Goal: Navigation & Orientation: Find specific page/section

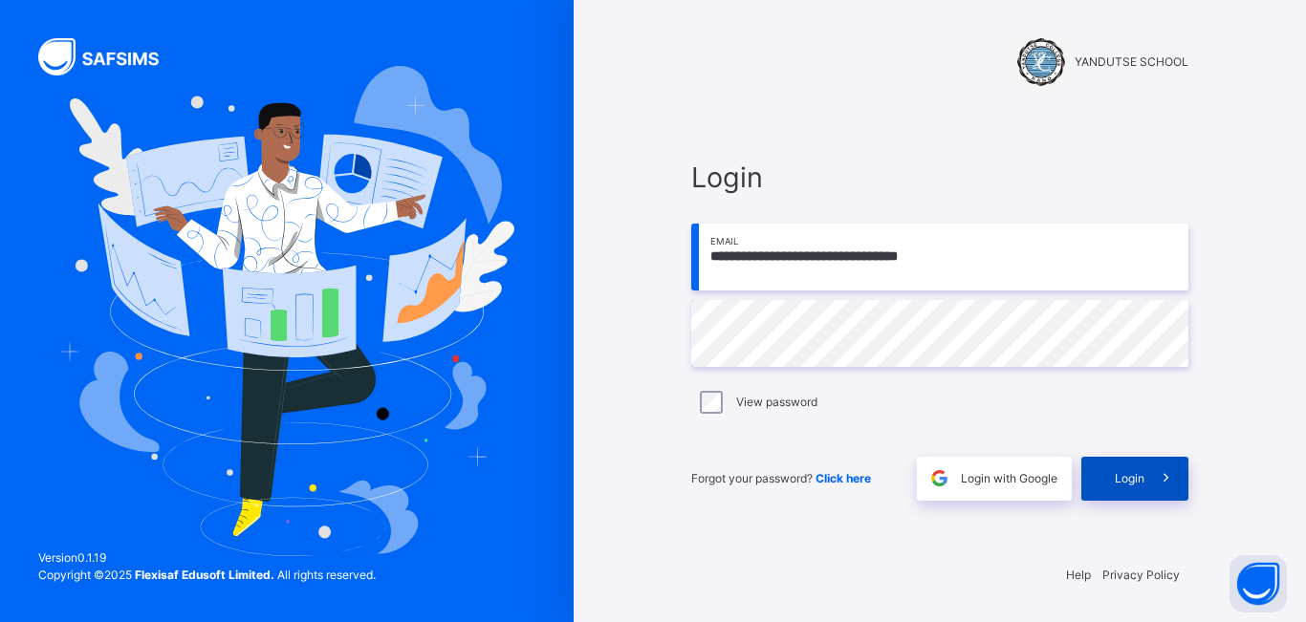
click at [1148, 480] on span at bounding box center [1166, 479] width 44 height 44
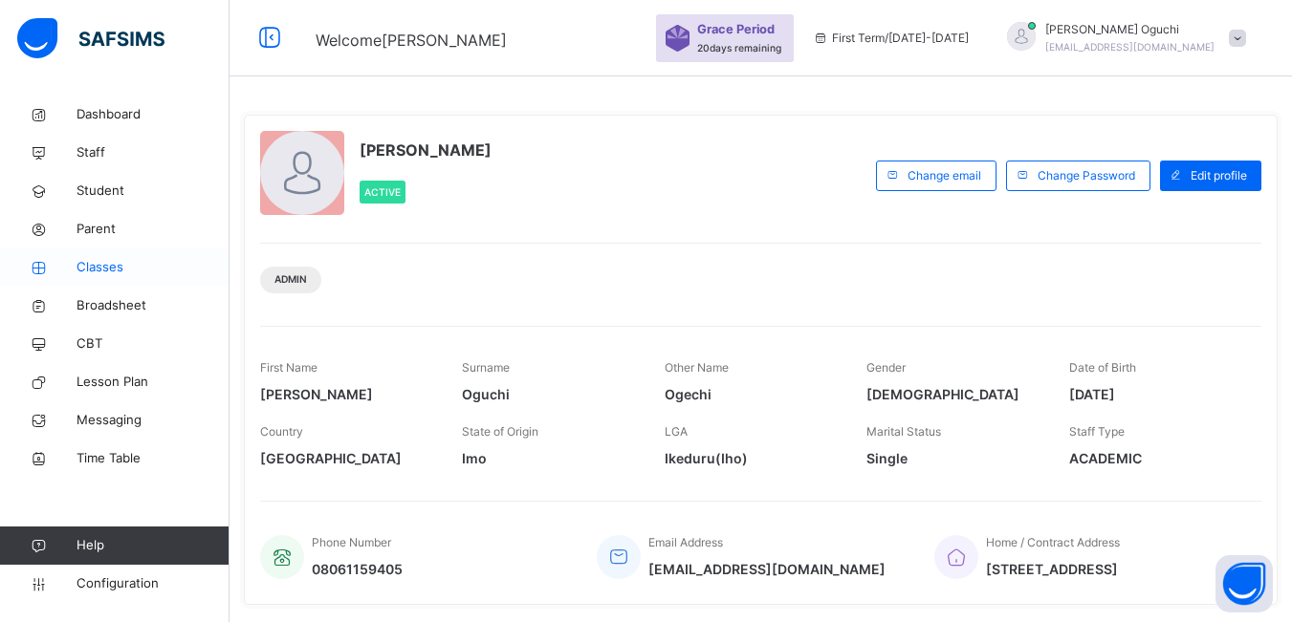
drag, startPoint x: 112, startPoint y: 262, endPoint x: 224, endPoint y: 280, distance: 113.3
click at [110, 264] on span "Classes" at bounding box center [152, 267] width 153 height 19
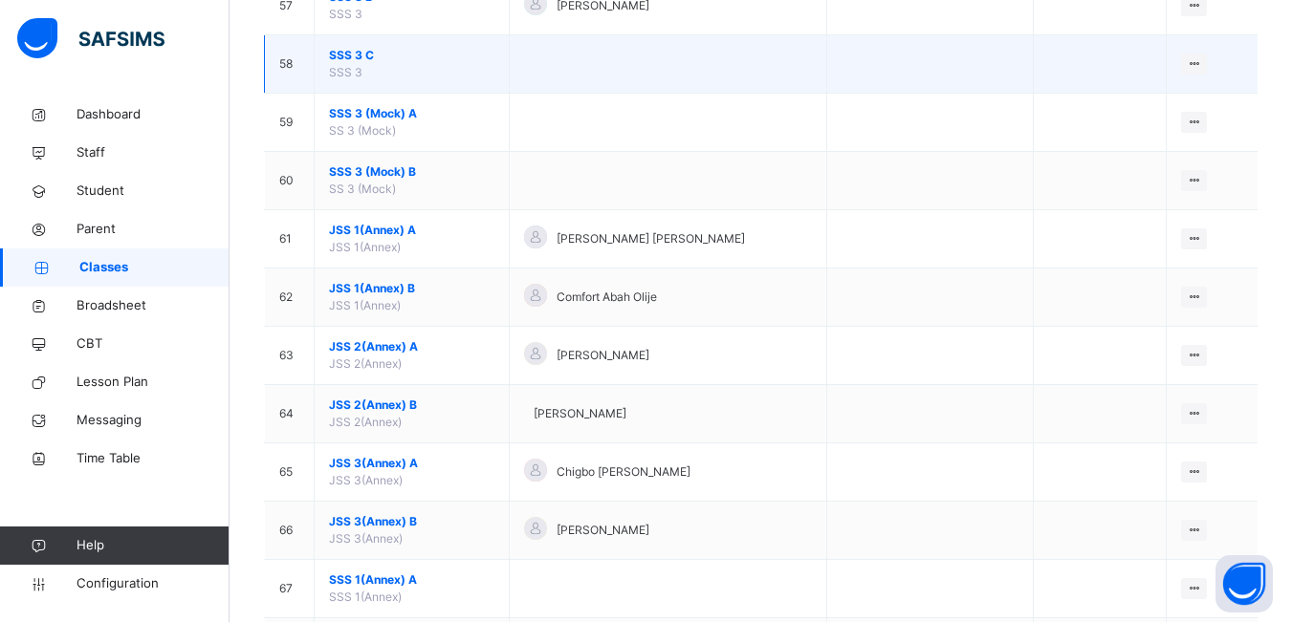
scroll to position [3538, 0]
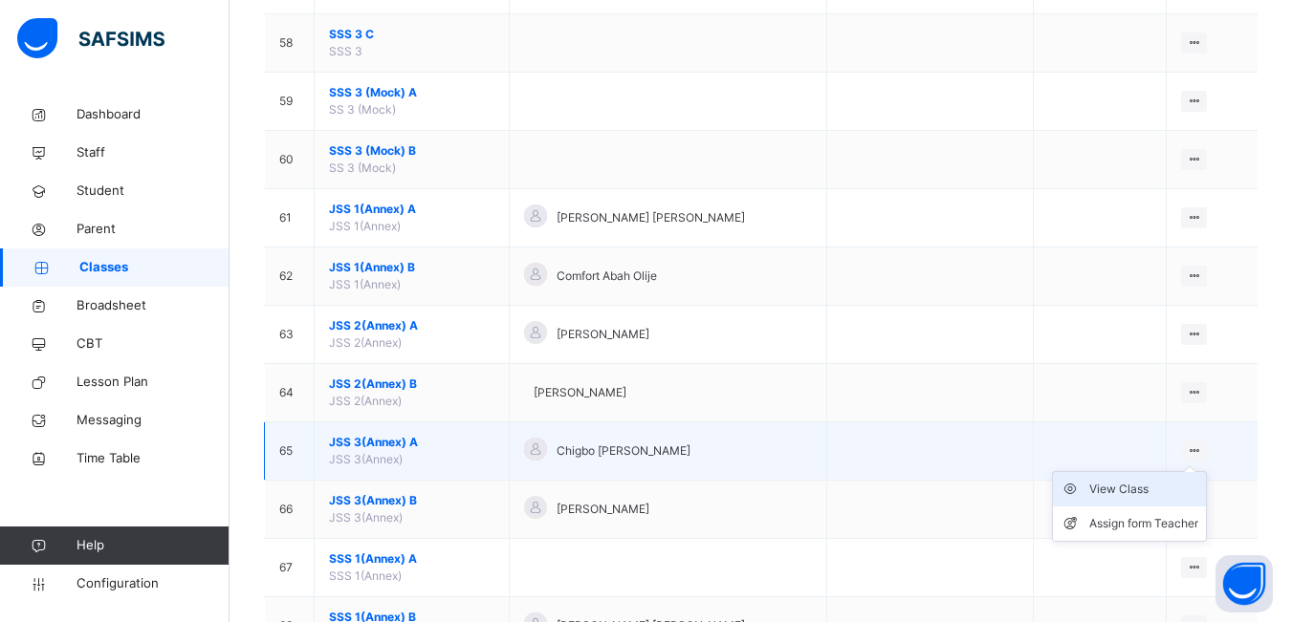
click at [1142, 490] on div "View Class" at bounding box center [1143, 489] width 109 height 19
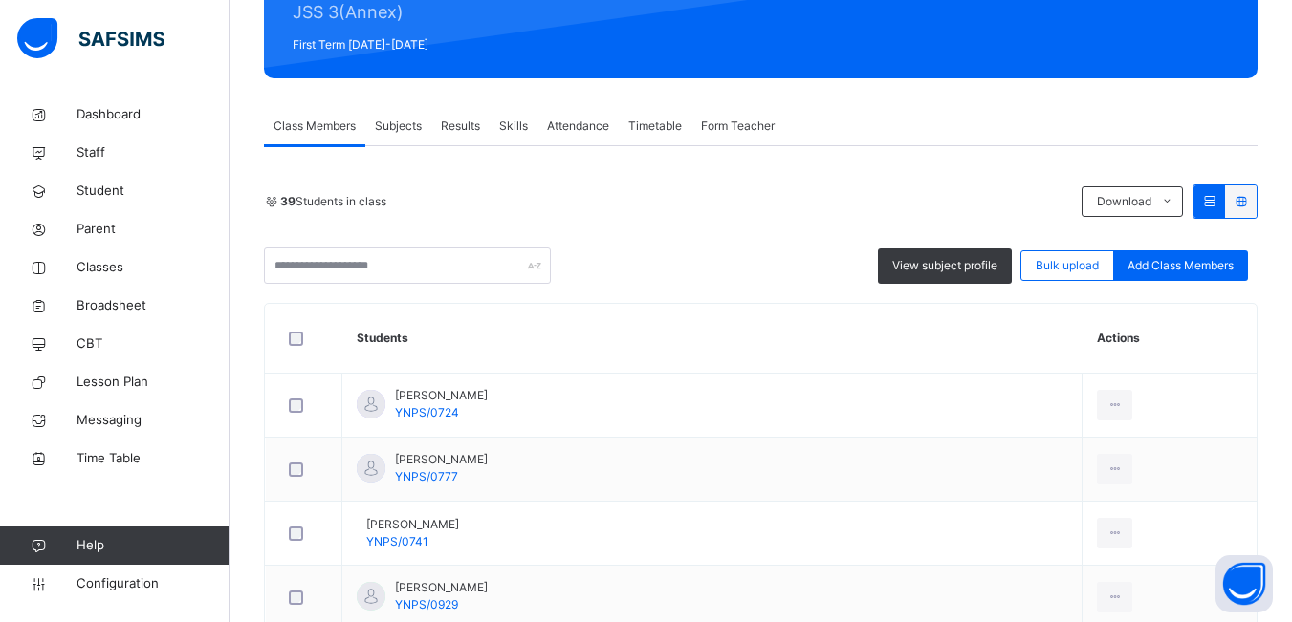
scroll to position [287, 0]
